Goal: Register for event/course

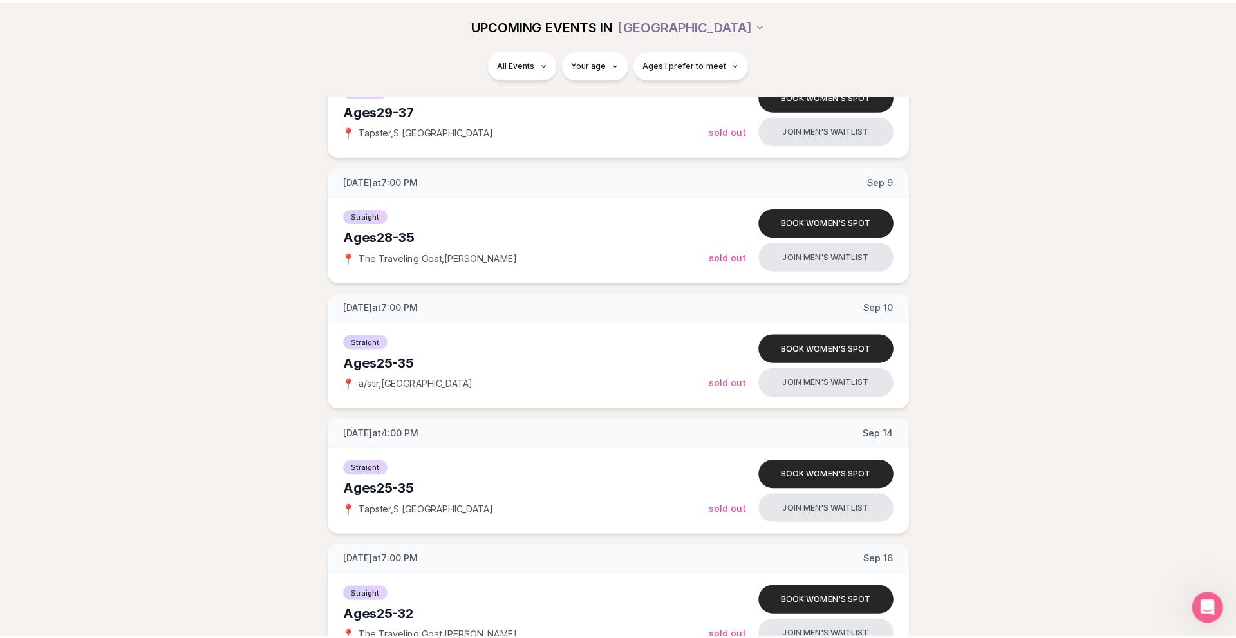
scroll to position [838, 0]
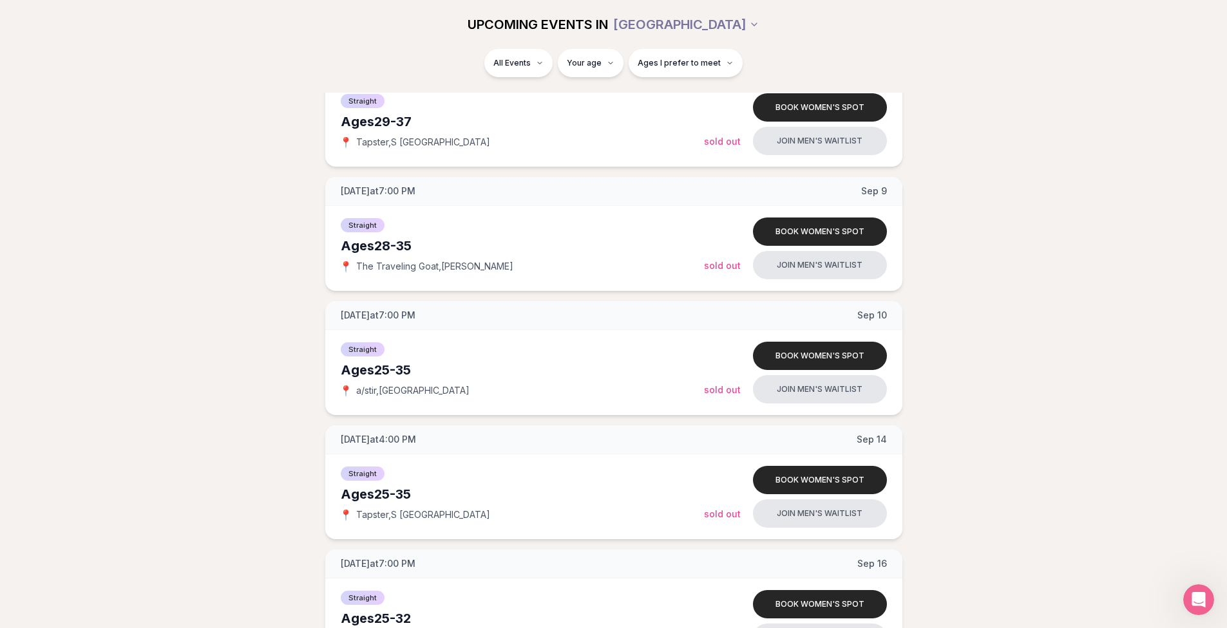
click at [744, 62] on div "All Events Your age Ages I prefer to meet" at bounding box center [613, 65] width 721 height 33
click at [721, 53] on button "Ages I prefer to meet" at bounding box center [685, 63] width 114 height 28
click at [689, 96] on div "Please enter your age first" at bounding box center [684, 99] width 113 height 23
click at [699, 102] on div "Please enter your age first" at bounding box center [684, 99] width 113 height 23
click at [953, 69] on div "All Events Your age Ages I prefer to meet" at bounding box center [613, 65] width 721 height 33
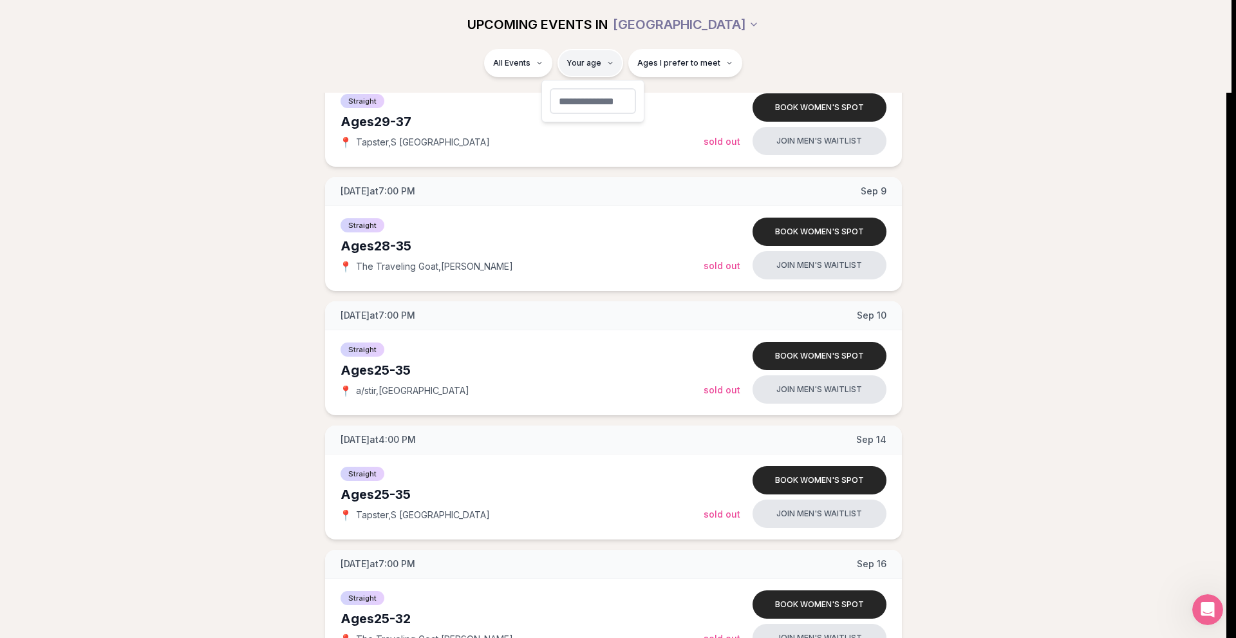
click at [600, 77] on html "Back to home luvvly LOW-PRESSURE SPEED DATING How it Works 💗 3,000 + monthly fi…" at bounding box center [618, 464] width 1236 height 2605
click at [590, 100] on input "number" at bounding box center [593, 101] width 86 height 26
type input "**"
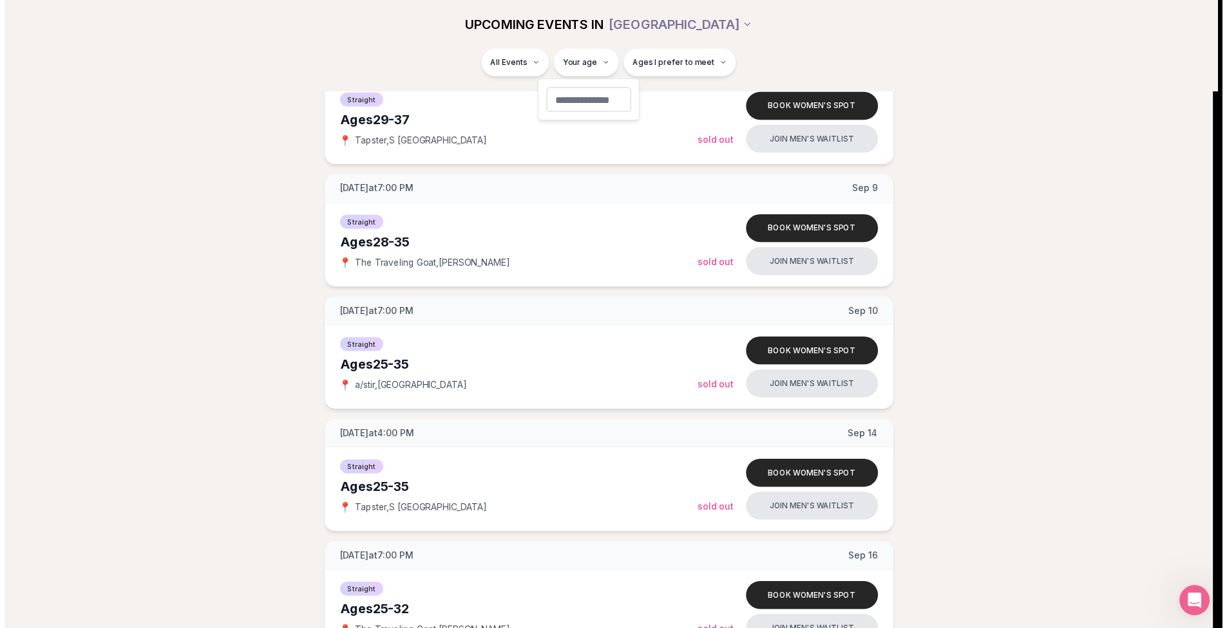
scroll to position [12, 0]
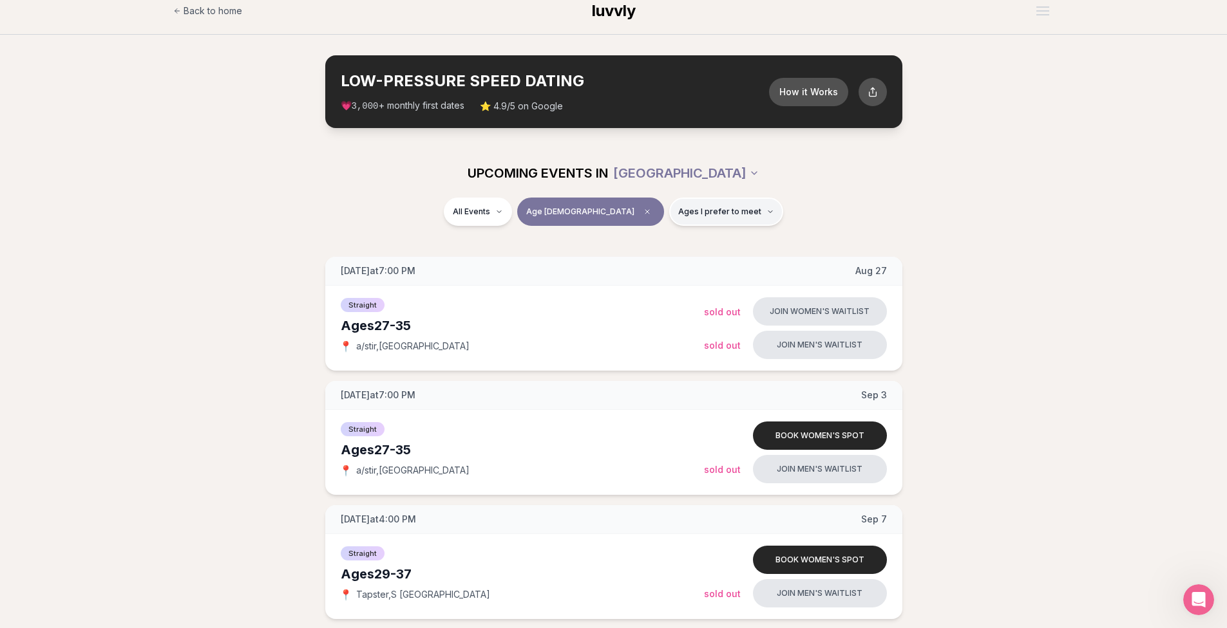
click at [703, 211] on span "Ages I prefer to meet" at bounding box center [719, 212] width 83 height 10
click at [675, 241] on span "Younger than me" at bounding box center [682, 243] width 72 height 13
click at [639, 241] on button "Younger than me" at bounding box center [633, 243] width 10 height 10
click at [1010, 216] on div "All Events Age [DEMOGRAPHIC_DATA] Younger" at bounding box center [613, 220] width 1227 height 44
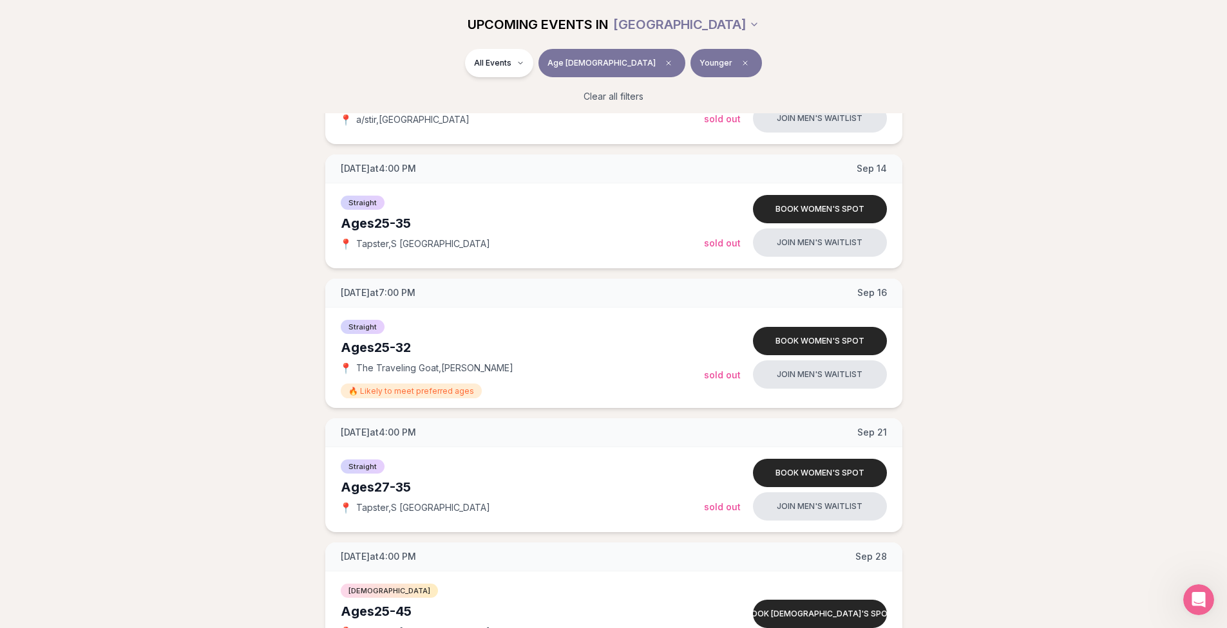
scroll to position [901, 0]
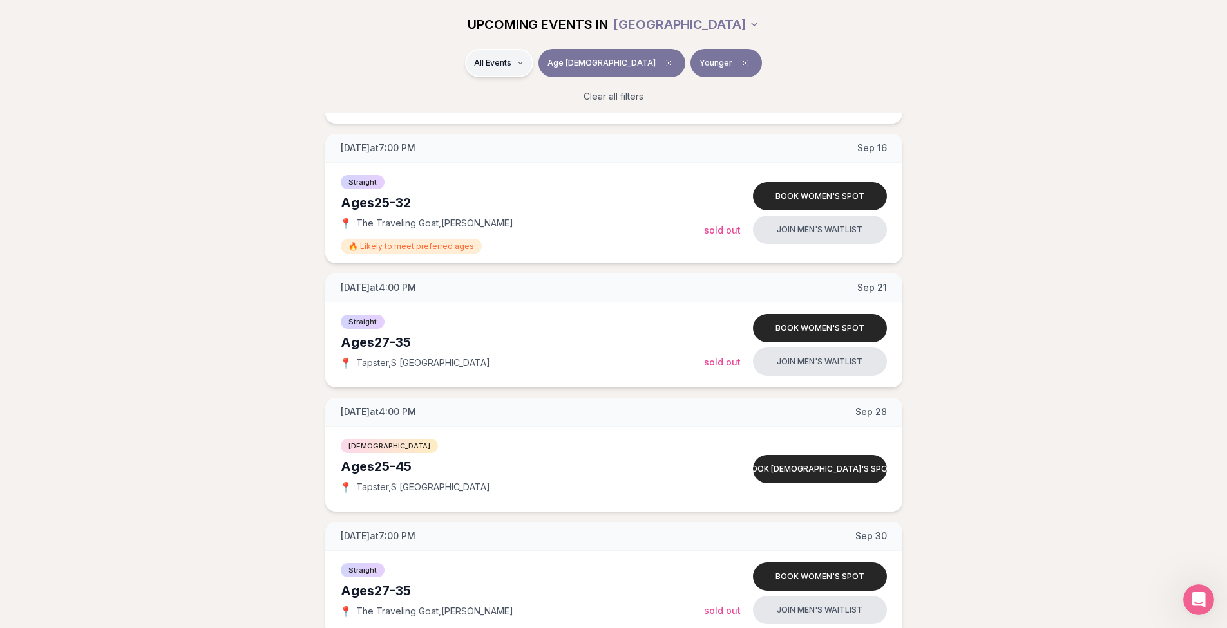
click at [552, 61] on html "Back to home luvvly LOW-PRESSURE SPEED DATING How it Works 💗 3,000 + monthly fi…" at bounding box center [613, 47] width 1227 height 1896
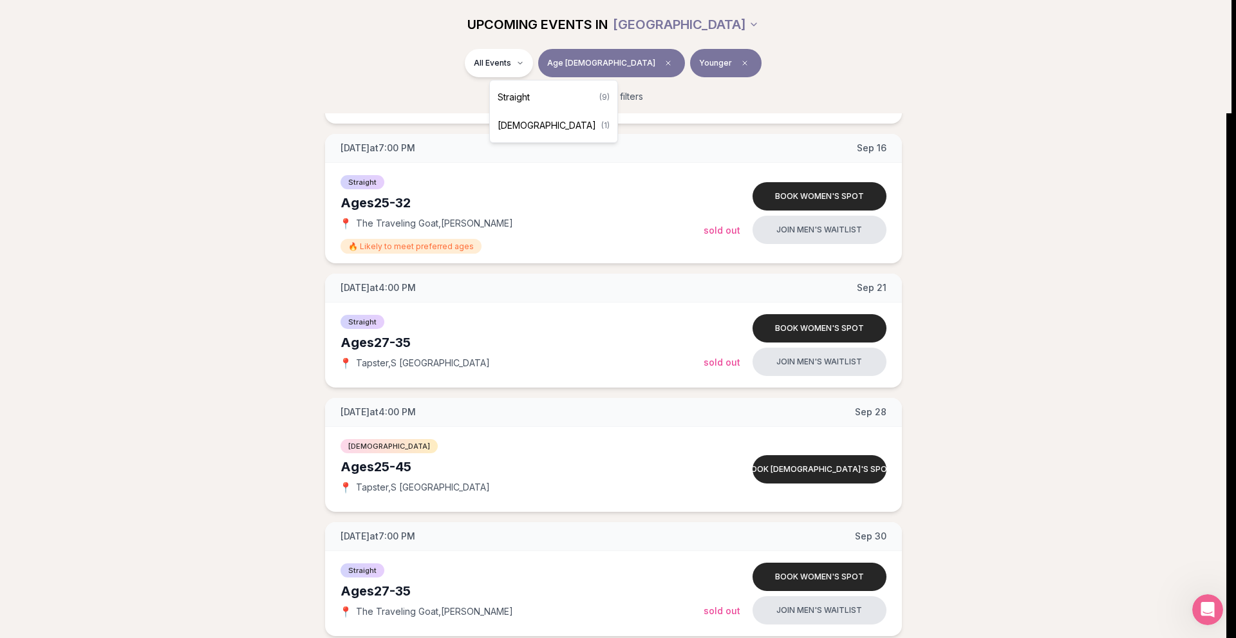
click at [1097, 310] on html "Back to home luvvly LOW-PRESSURE SPEED DATING How it Works 💗 3,000 + monthly fi…" at bounding box center [618, 47] width 1236 height 1896
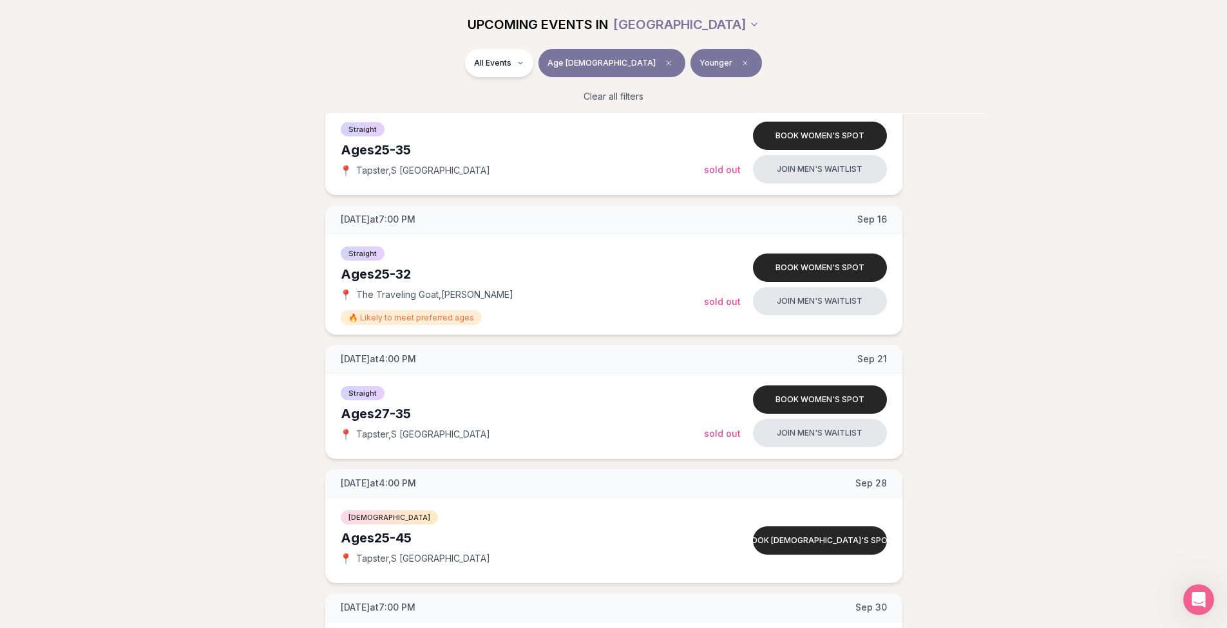
scroll to position [687, 0]
